Goal: Transaction & Acquisition: Obtain resource

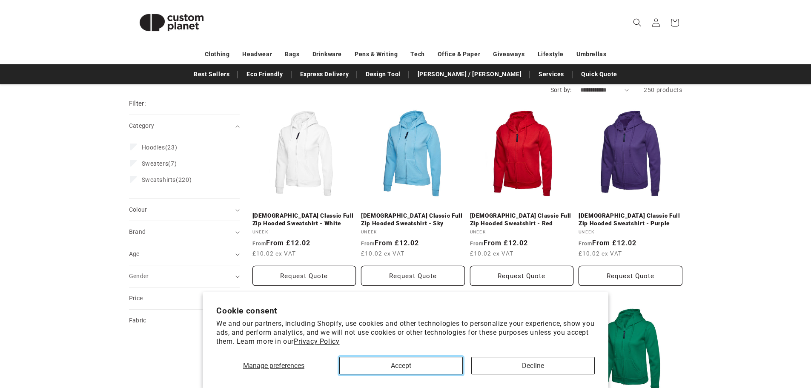
click at [425, 368] on button "Accept" at bounding box center [401, 365] width 124 height 17
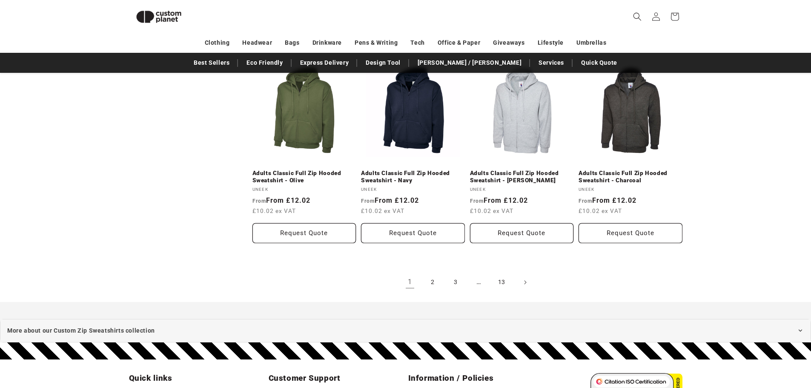
scroll to position [925, 0]
click at [431, 273] on link "2" at bounding box center [433, 282] width 19 height 19
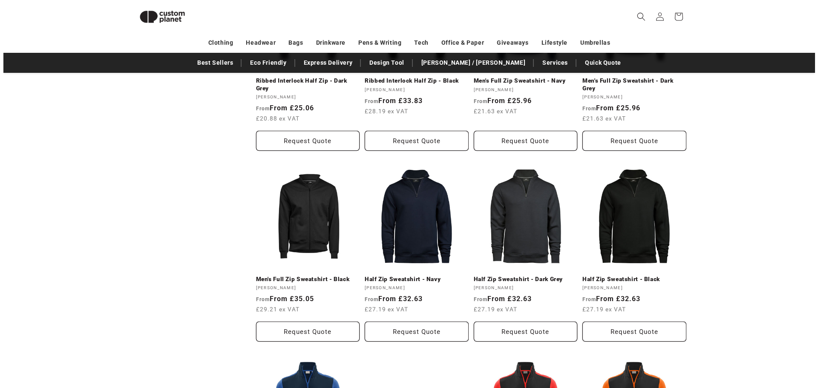
scroll to position [609, 0]
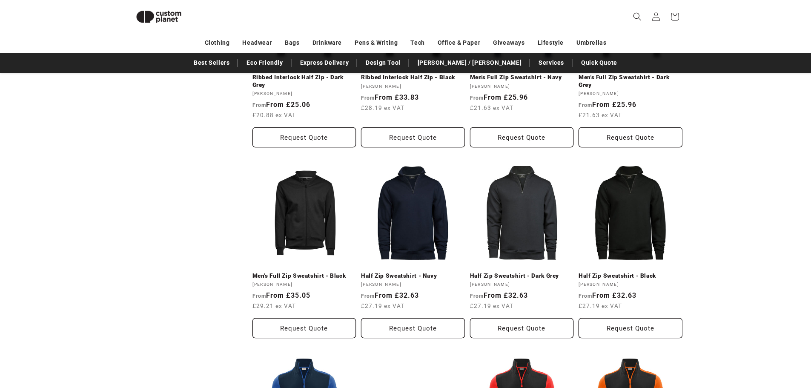
click at [416, 327] on button "Request Quote" at bounding box center [413, 328] width 104 height 20
click at [418, 322] on button "Request Quote" at bounding box center [413, 328] width 104 height 20
